Goal: Transaction & Acquisition: Book appointment/travel/reservation

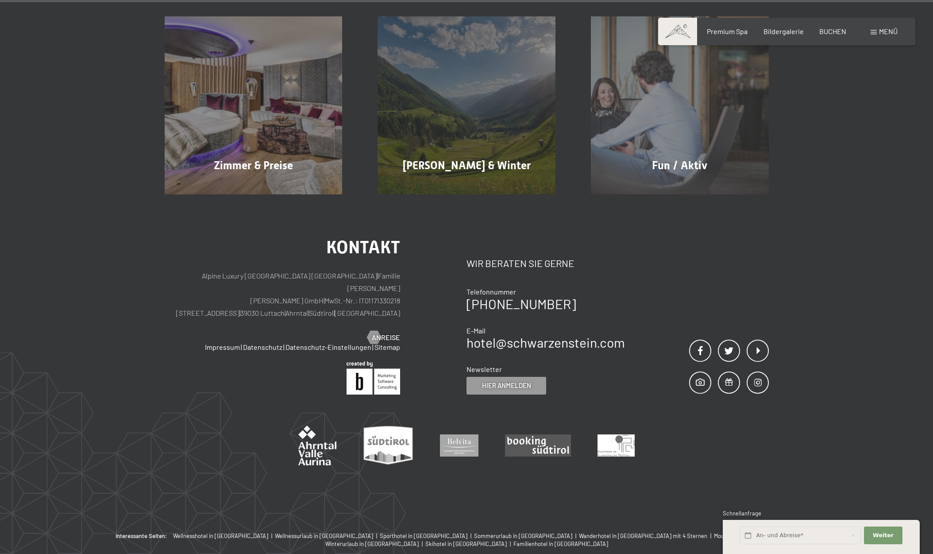
scroll to position [4734, 0]
drag, startPoint x: 243, startPoint y: 251, endPoint x: 352, endPoint y: 255, distance: 108.6
click at [352, 270] on p "Alpine Luxury [GEOGRAPHIC_DATA] SCHWARZENSTEIN | Familie [PERSON_NAME] [PERSON_…" at bounding box center [283, 295] width 236 height 50
copy p "[STREET_ADDRESS] | [GEOGRAPHIC_DATA] | [GEOGRAPHIC_DATA] | [GEOGRAPHIC_DATA]"
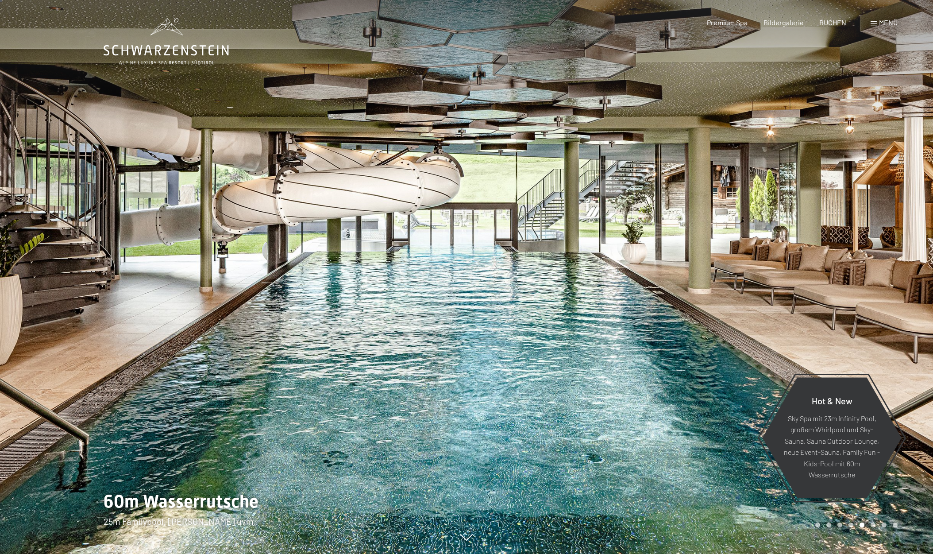
scroll to position [0, 0]
click at [835, 22] on span "BUCHEN" at bounding box center [833, 21] width 27 height 8
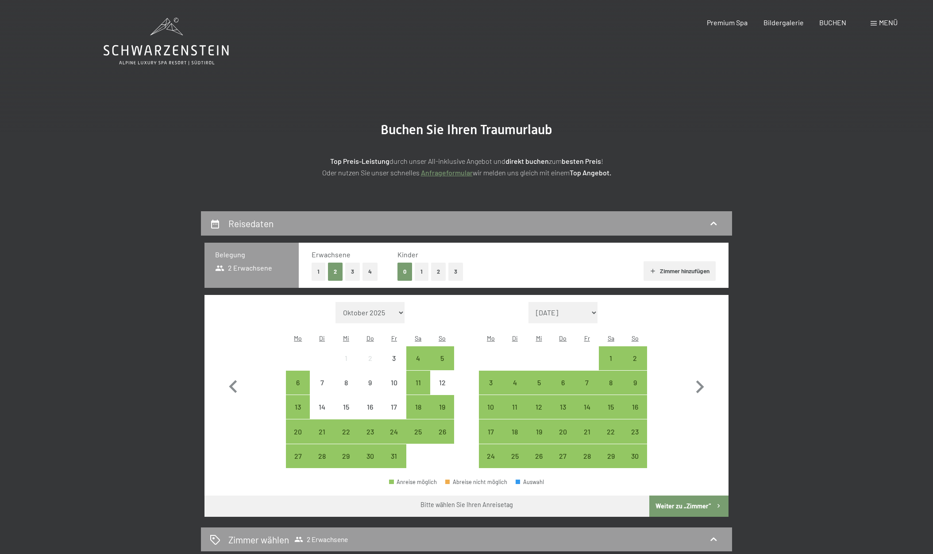
click at [435, 271] on button "2" at bounding box center [438, 272] width 15 height 18
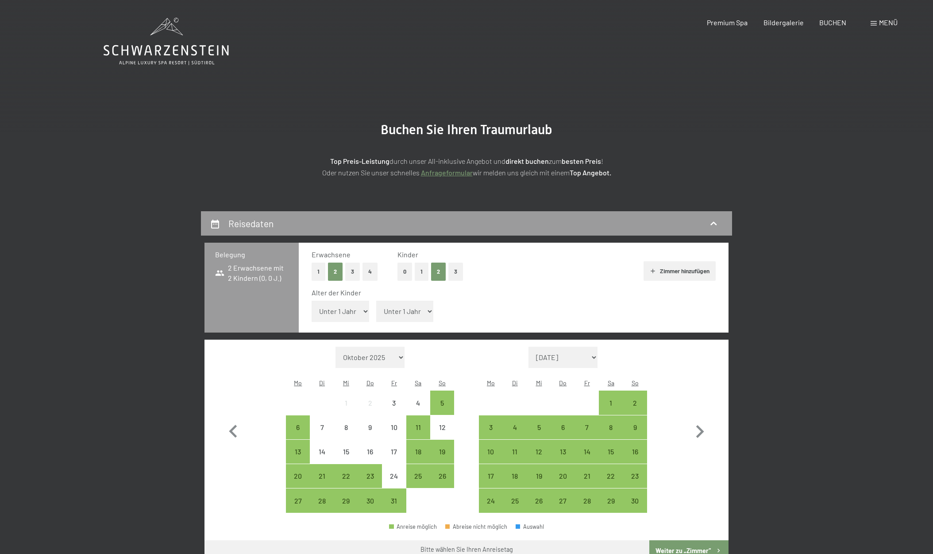
select select "13"
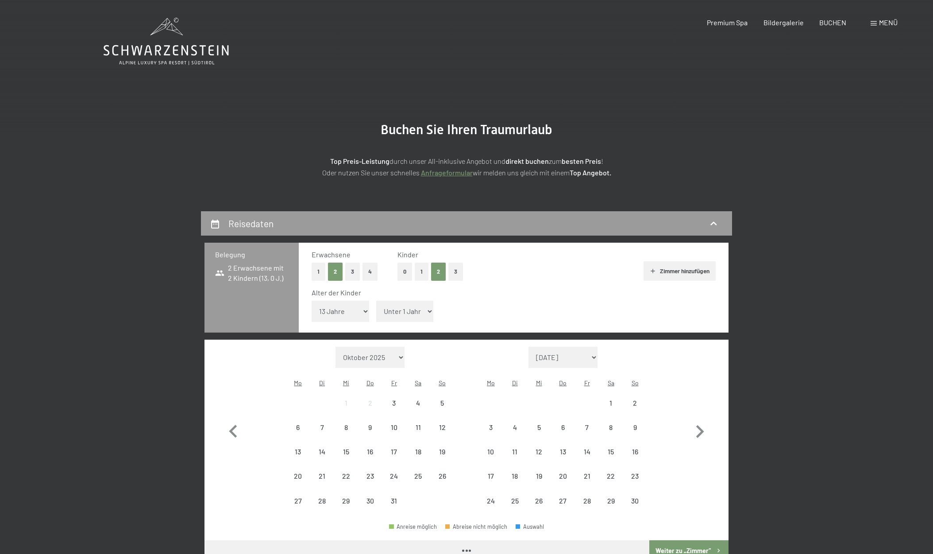
drag, startPoint x: 395, startPoint y: 302, endPoint x: 396, endPoint y: 311, distance: 9.8
click at [395, 302] on span "Einwilligung Marketing*" at bounding box center [418, 302] width 73 height 9
click at [377, 302] on input "Einwilligung Marketing*" at bounding box center [372, 302] width 9 height 9
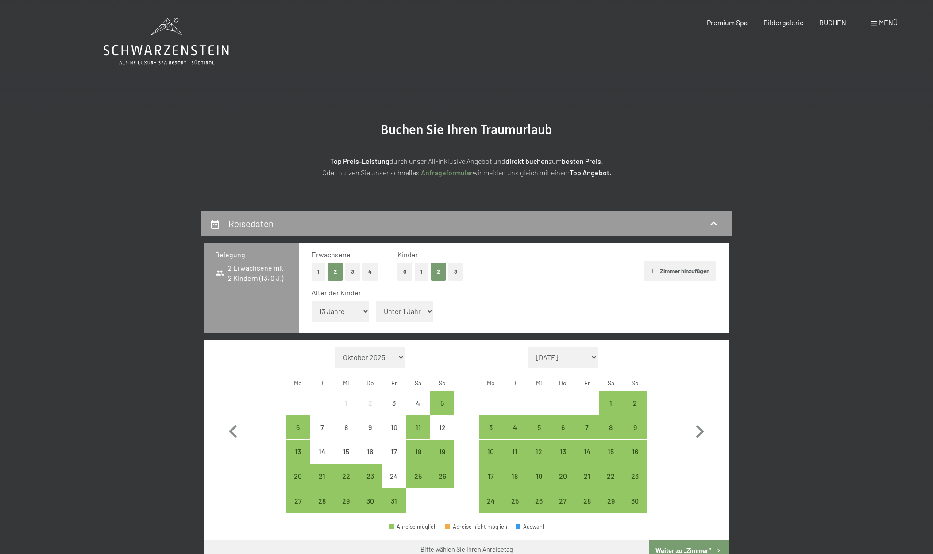
click at [402, 305] on span "Einwilligung Marketing*" at bounding box center [418, 302] width 73 height 9
click at [377, 305] on input "Einwilligung Marketing*" at bounding box center [372, 302] width 9 height 9
click at [415, 304] on span "Einwilligung Marketing*" at bounding box center [418, 302] width 73 height 9
click at [377, 304] on input "Einwilligung Marketing*" at bounding box center [372, 302] width 9 height 9
click at [418, 304] on span "Einwilligung Marketing*" at bounding box center [418, 302] width 73 height 9
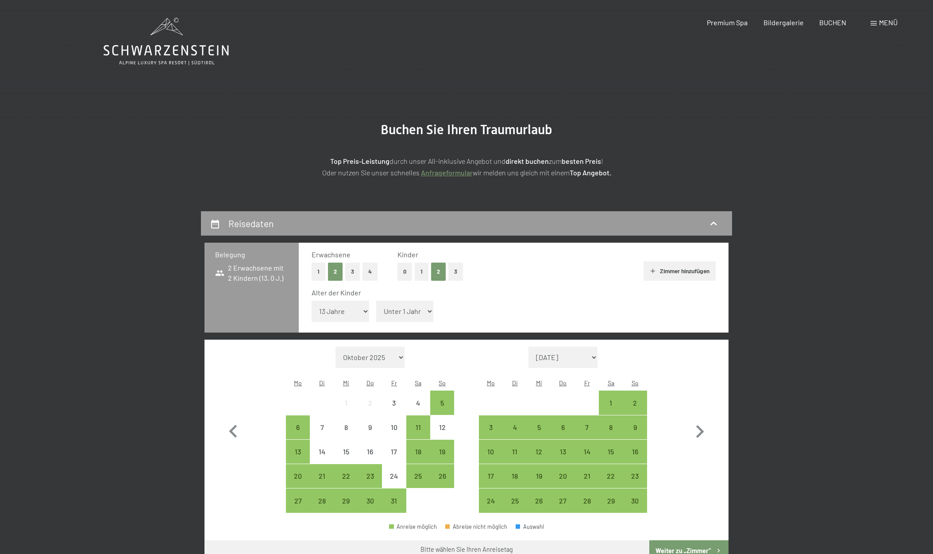
click at [377, 304] on input "Einwilligung Marketing*" at bounding box center [372, 302] width 9 height 9
checkbox input "false"
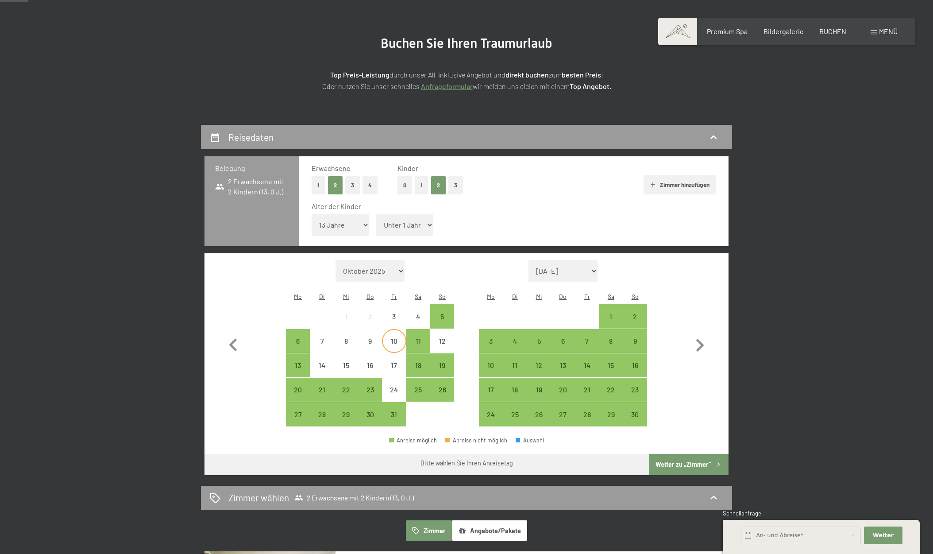
scroll to position [85, 0]
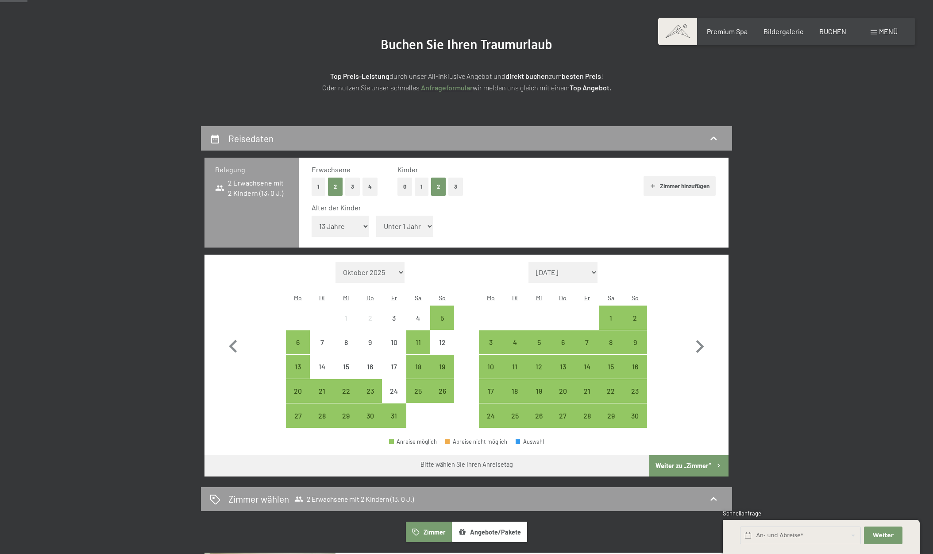
select select "13"
select select "2026-05-01"
select select "2026-06-01"
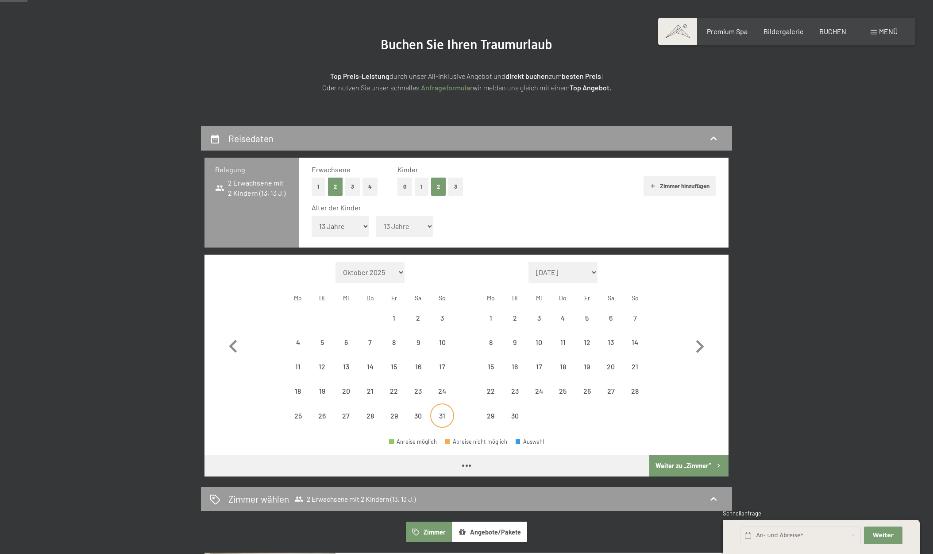
select select "2026-05-01"
select select "2026-06-01"
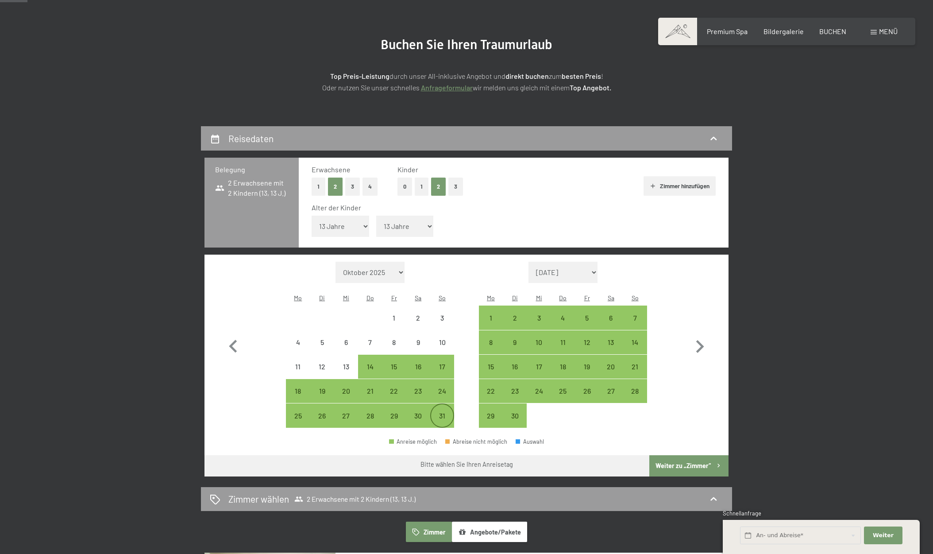
click at [442, 412] on div "31" at bounding box center [442, 423] width 22 height 22
select select "2026-05-01"
select select "2026-06-01"
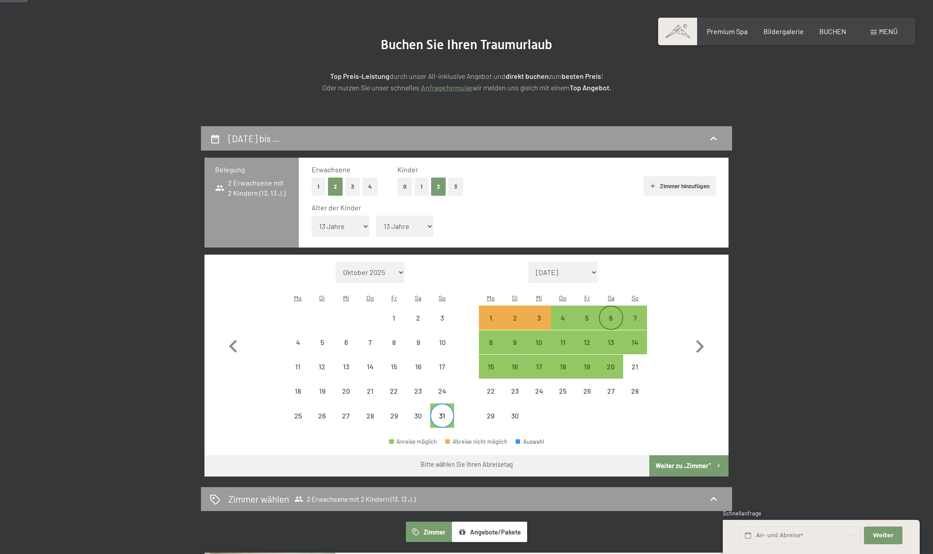
click at [612, 314] on div "6" at bounding box center [611, 325] width 22 height 22
select select "2026-05-01"
select select "2026-06-01"
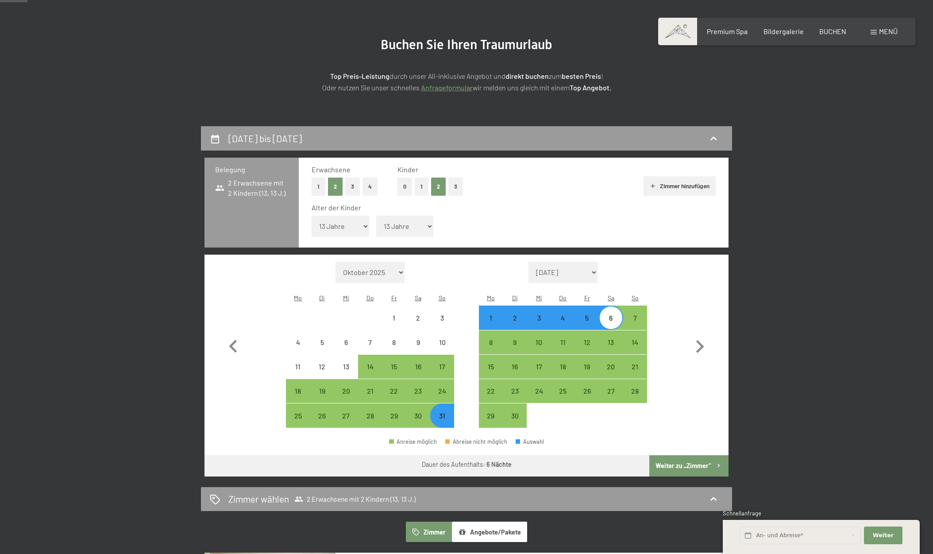
click at [686, 455] on button "Weiter zu „Zimmer“" at bounding box center [689, 465] width 79 height 21
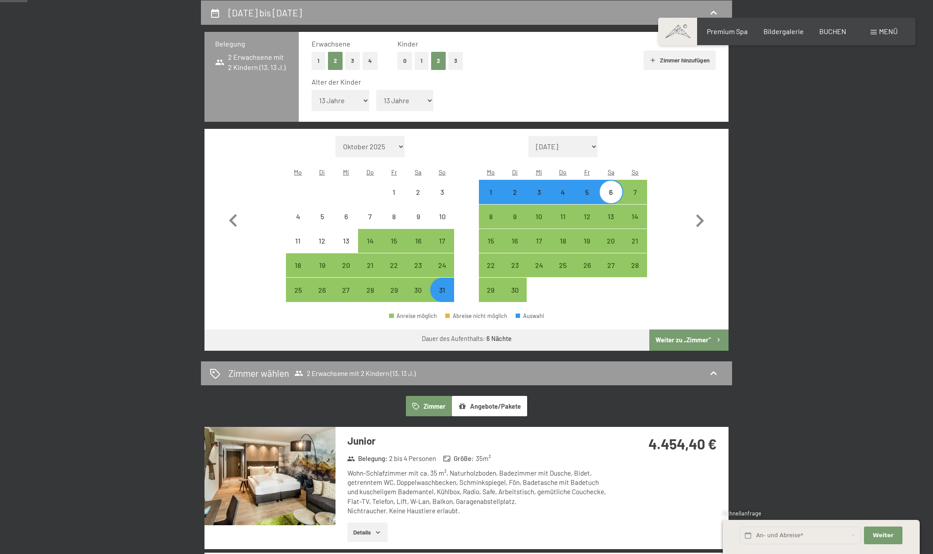
select select "2026-05-01"
select select "2026-06-01"
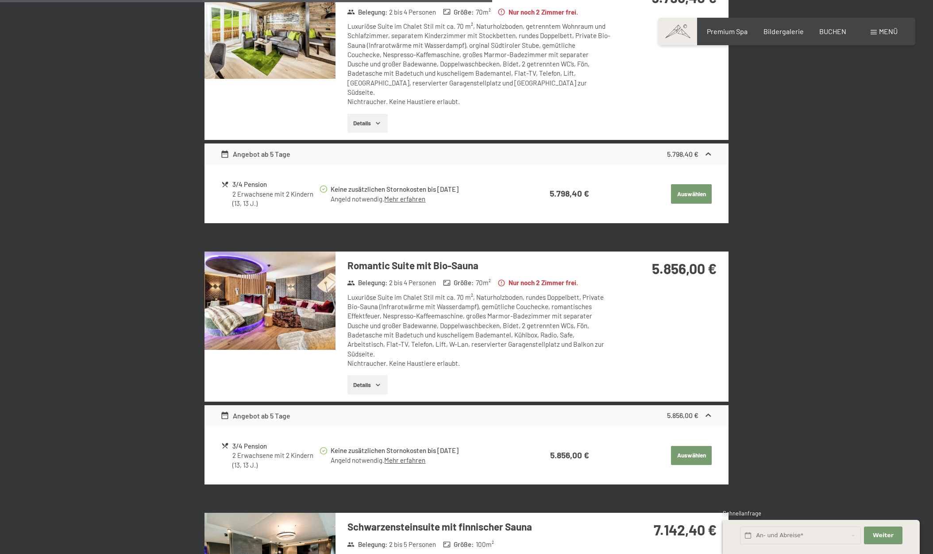
scroll to position [1060, 0]
